Goal: Task Accomplishment & Management: Complete application form

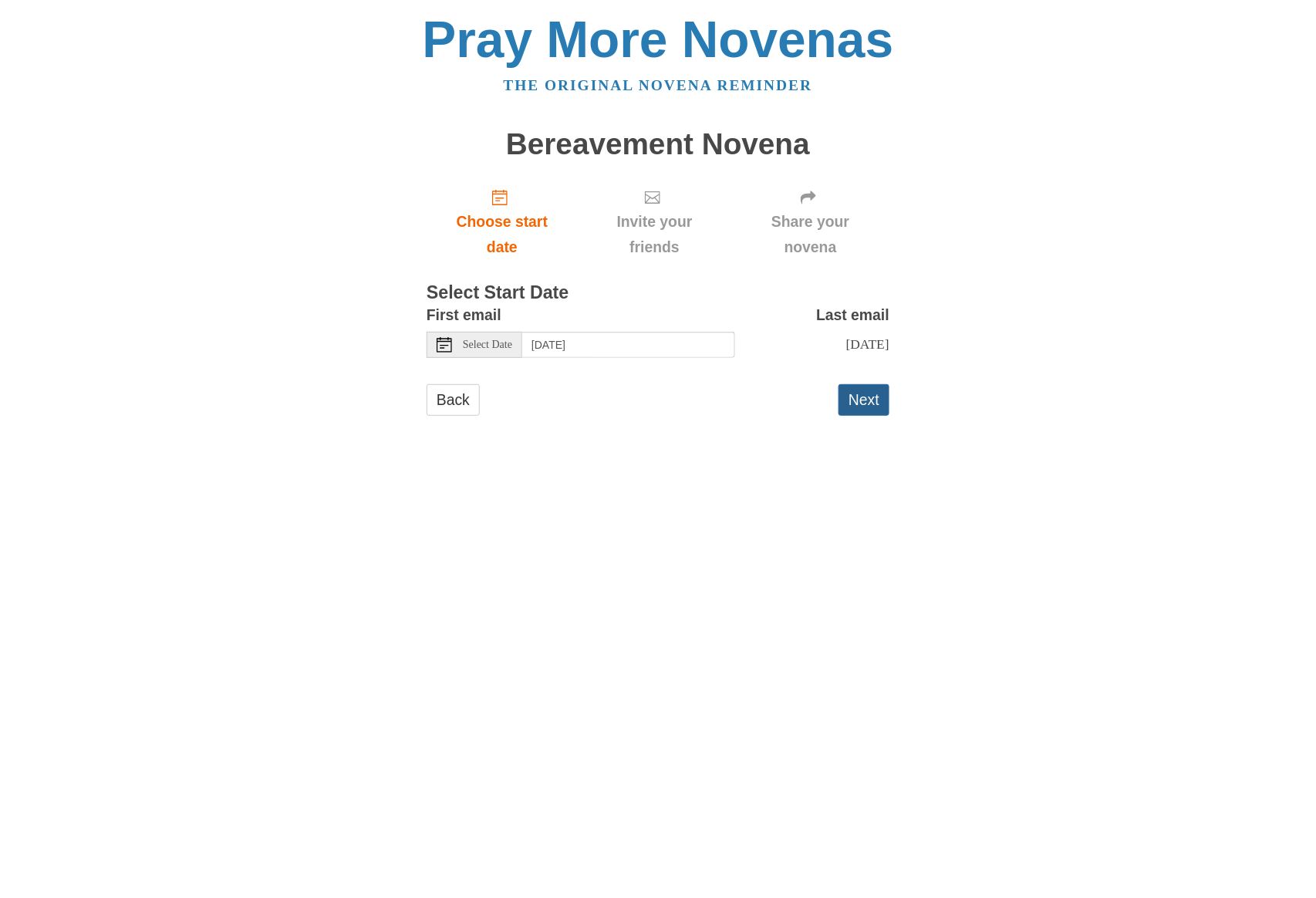
click at [847, 413] on button "Next" at bounding box center [864, 399] width 51 height 31
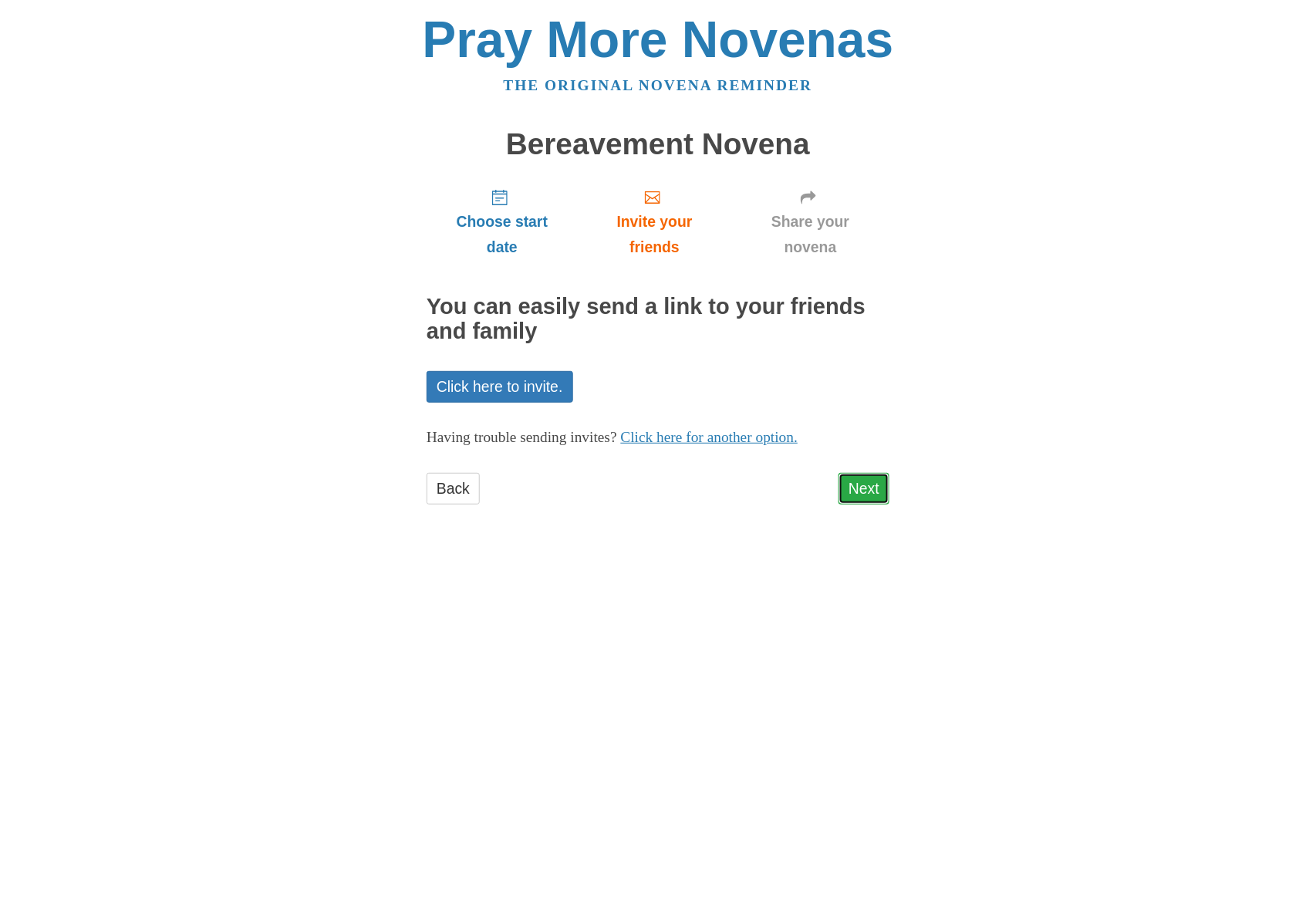
click at [865, 490] on link "Next" at bounding box center [864, 488] width 51 height 31
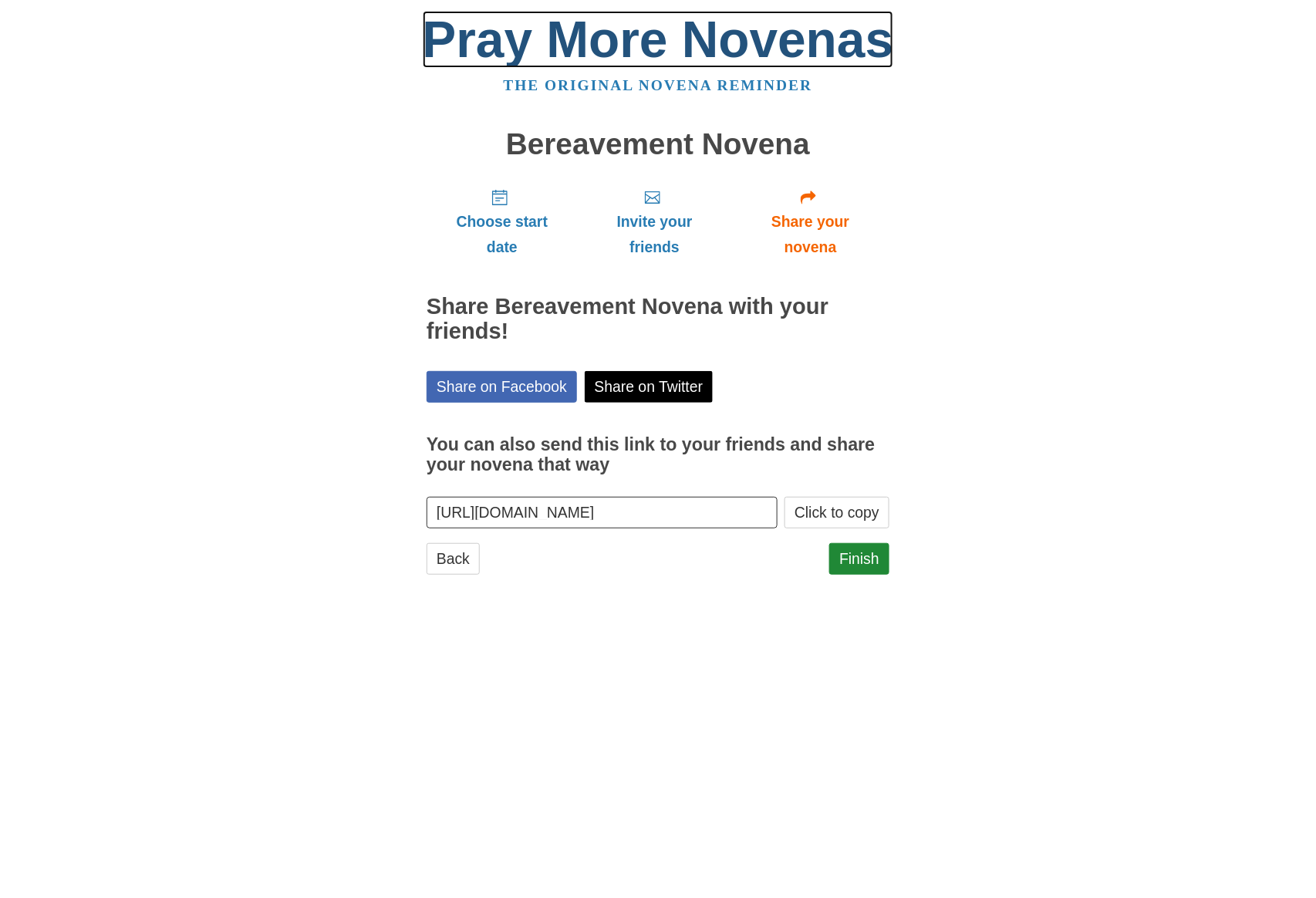
click at [686, 44] on link "Pray More Novenas" at bounding box center [659, 38] width 471 height 57
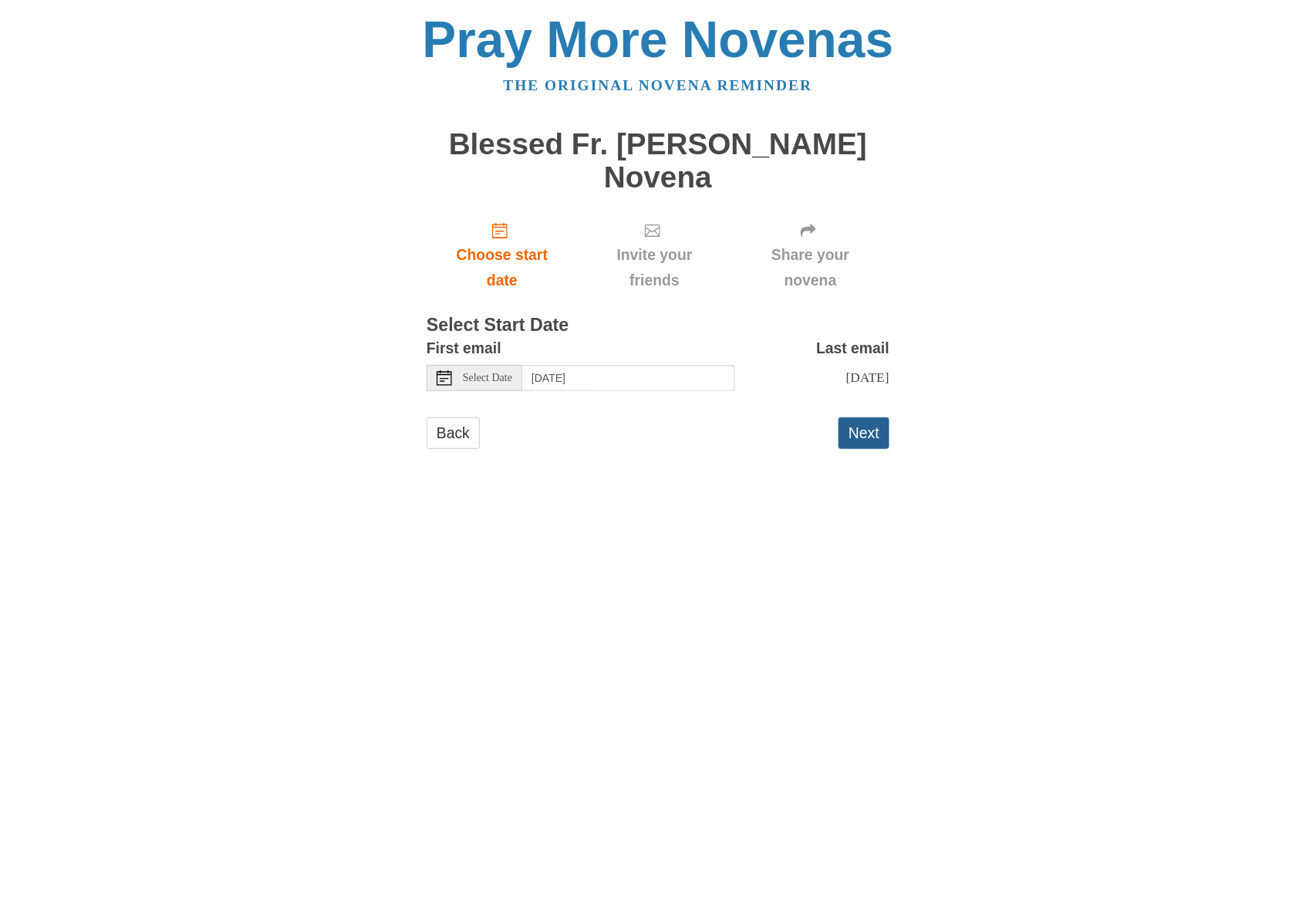
click at [857, 417] on button "Next" at bounding box center [864, 433] width 51 height 31
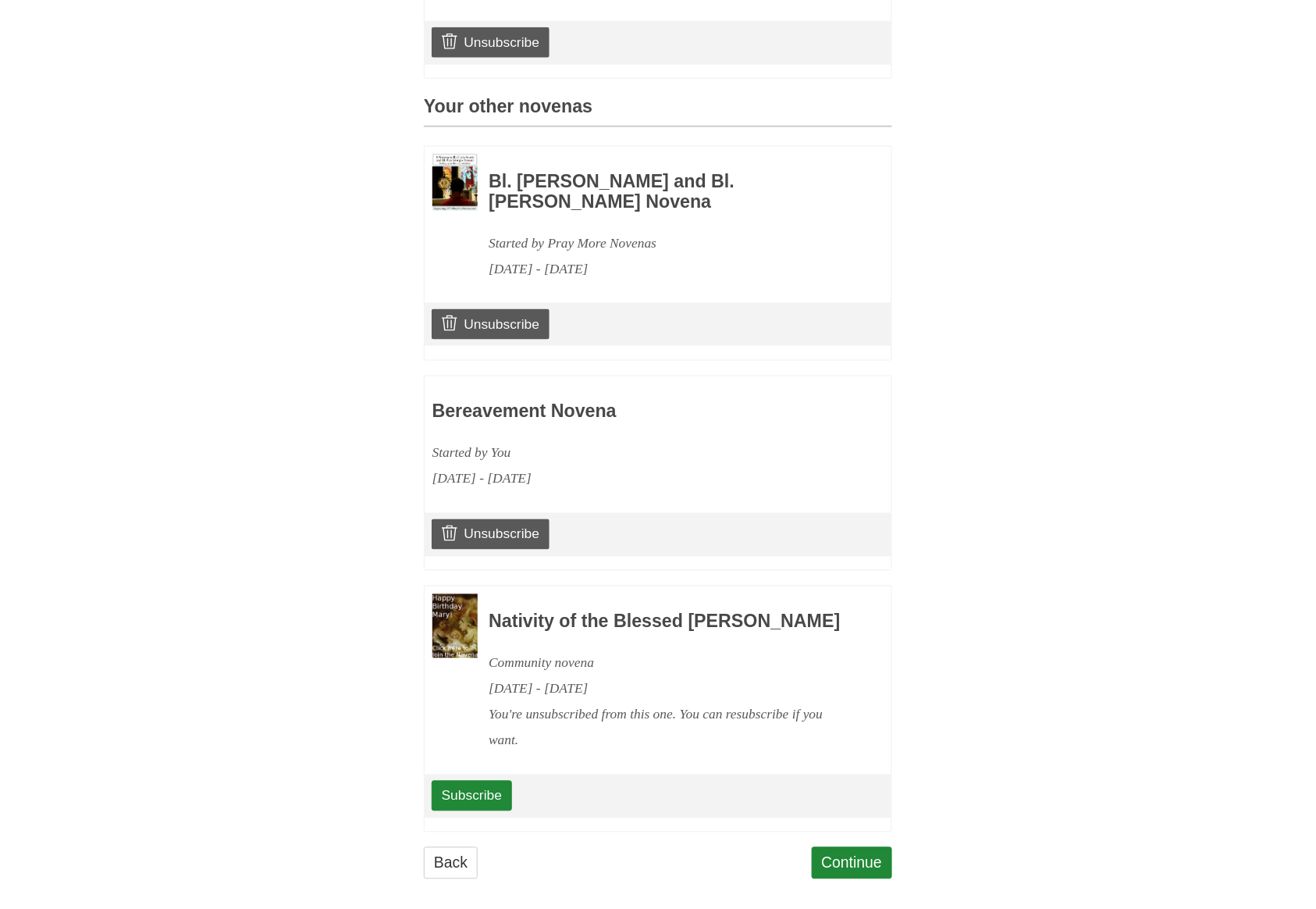
scroll to position [641, 0]
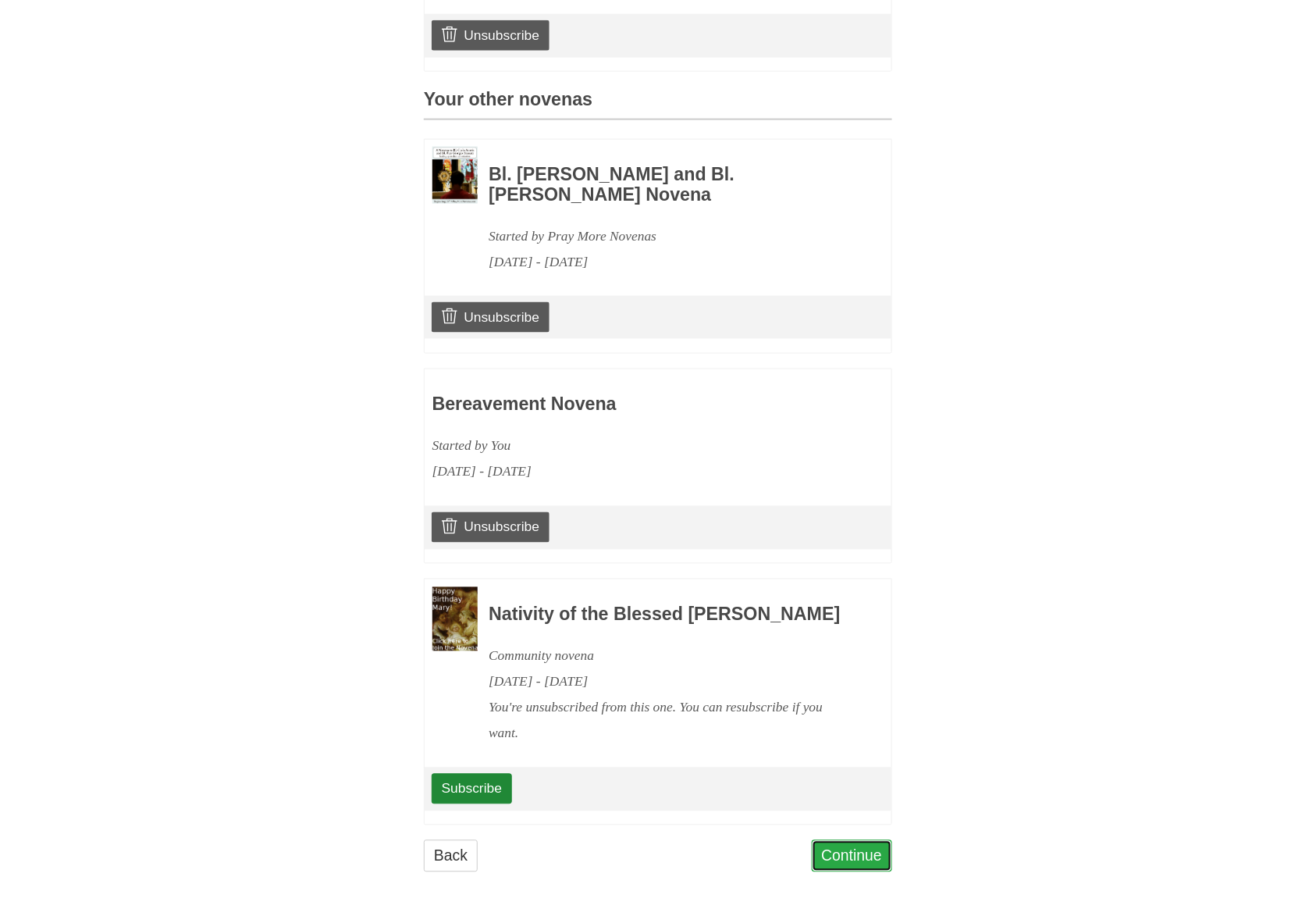
click at [865, 847] on link "Continue" at bounding box center [852, 855] width 81 height 32
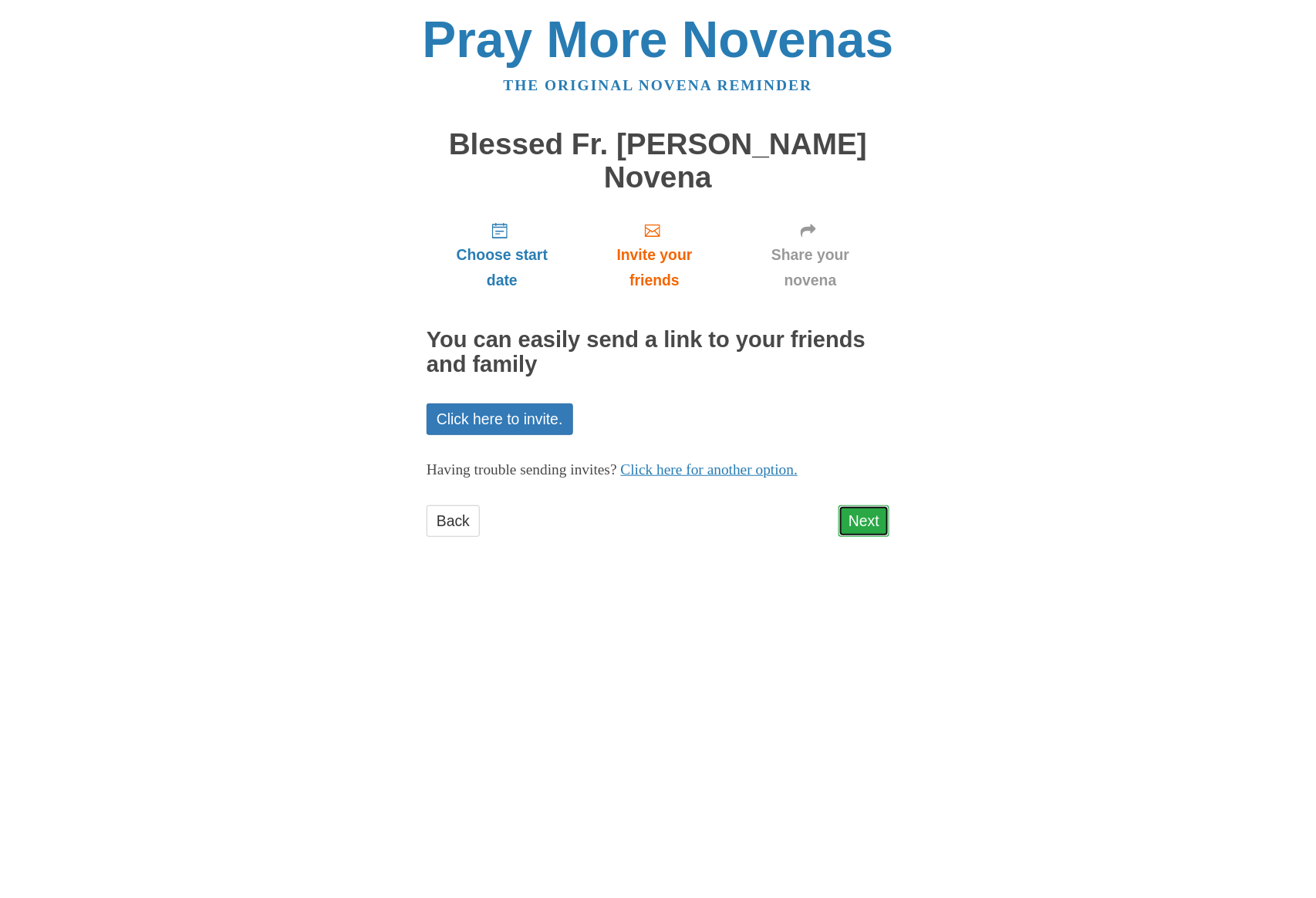
click at [871, 505] on link "Next" at bounding box center [864, 521] width 51 height 31
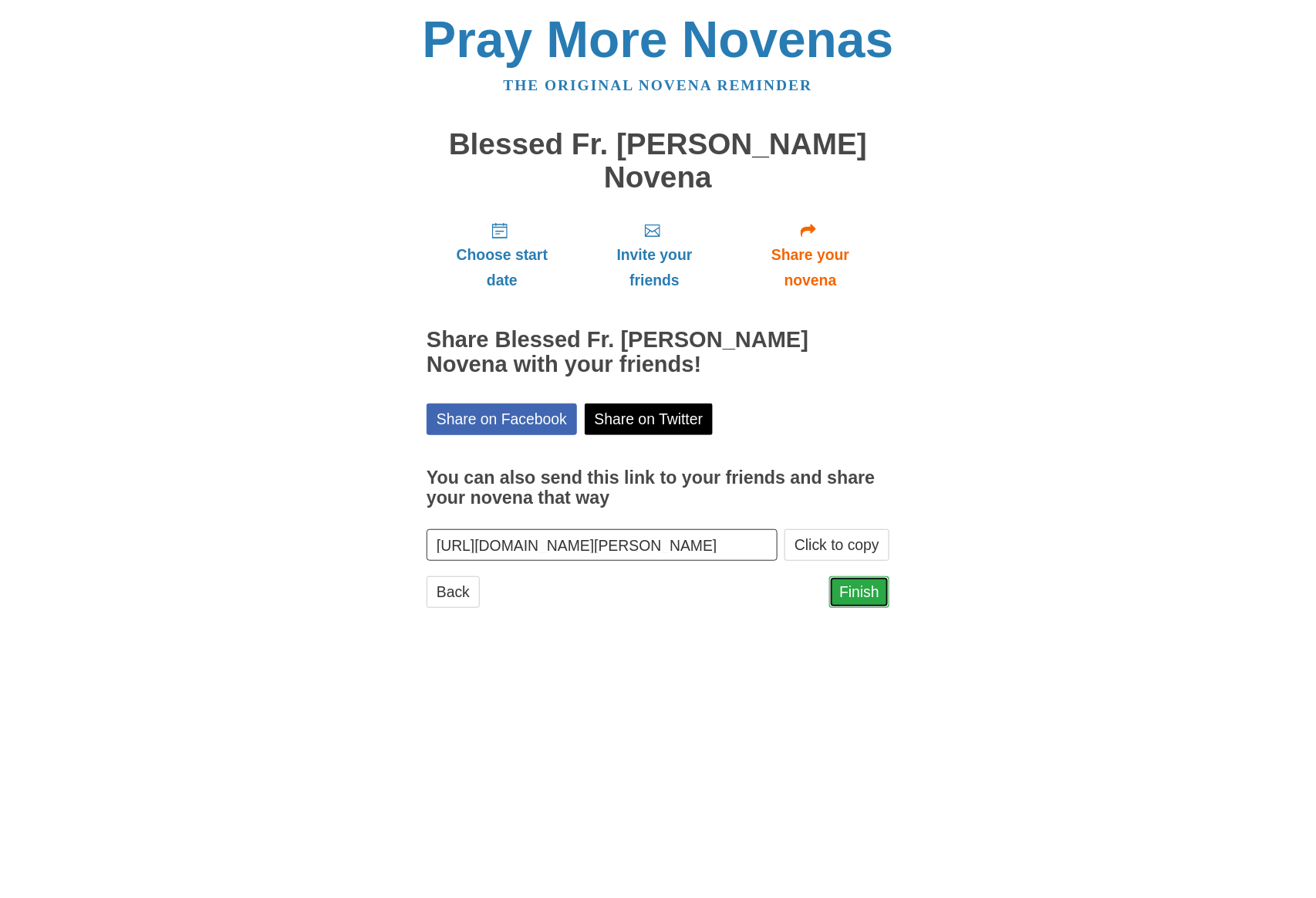
click at [859, 576] on link "Finish" at bounding box center [859, 591] width 60 height 31
